Goal: Book appointment/travel/reservation

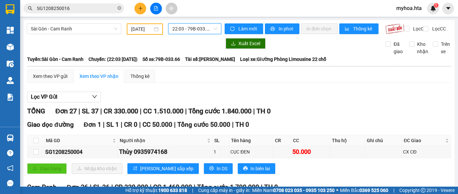
drag, startPoint x: 57, startPoint y: 33, endPoint x: 68, endPoint y: 45, distance: 15.6
click at [58, 34] on div "Sài Gòn - Cam Ranh" at bounding box center [74, 28] width 95 height 11
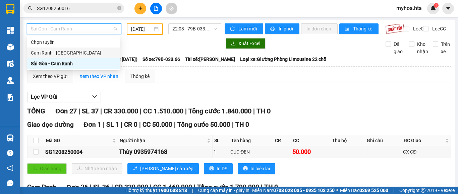
click at [69, 53] on div "Cam Ranh - Sài Gòn" at bounding box center [73, 52] width 85 height 7
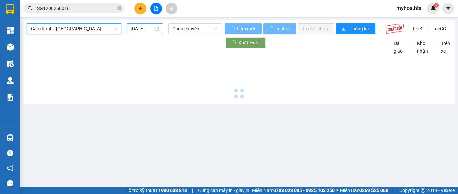
click at [143, 28] on input "13/08/2025" at bounding box center [142, 28] width 22 height 7
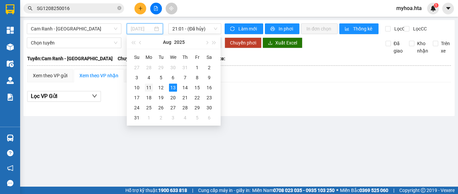
click at [150, 86] on div "11" at bounding box center [149, 88] width 8 height 8
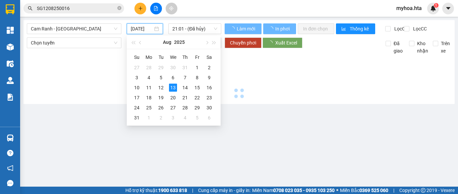
type input "11/08/2025"
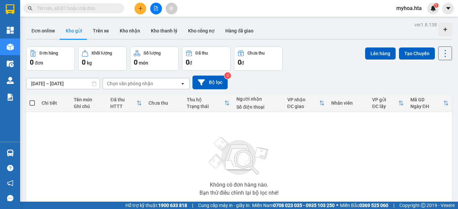
click at [75, 2] on div "Kết quả tìm kiếm ( 0 ) Bộ lọc No Data myhoa.hta 1" at bounding box center [229, 8] width 458 height 17
